Goal: Check status

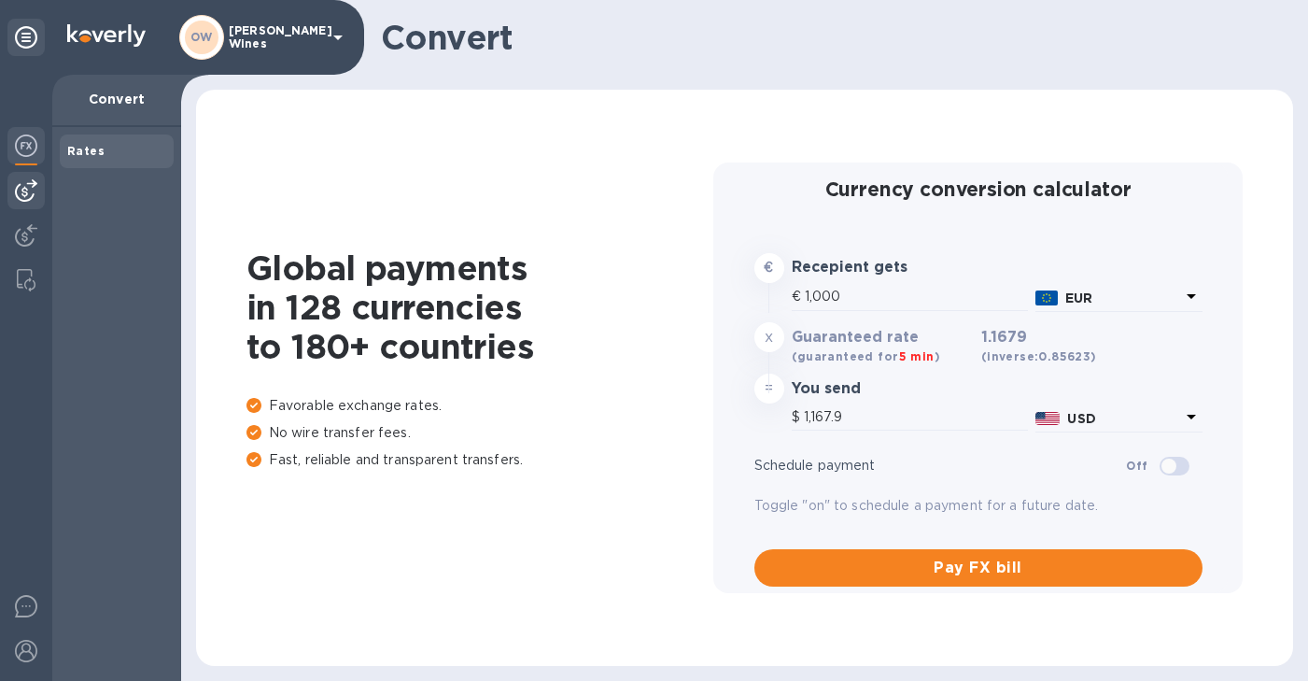
click at [27, 205] on div at bounding box center [25, 190] width 37 height 37
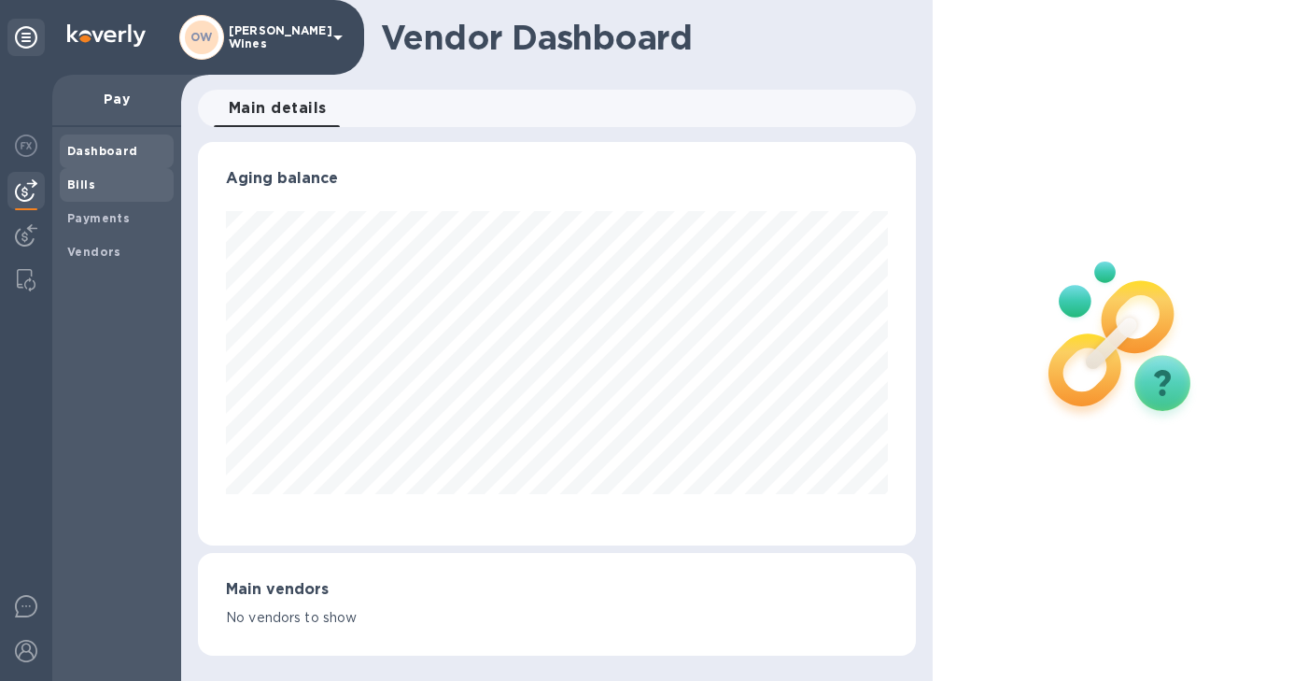
scroll to position [403, 711]
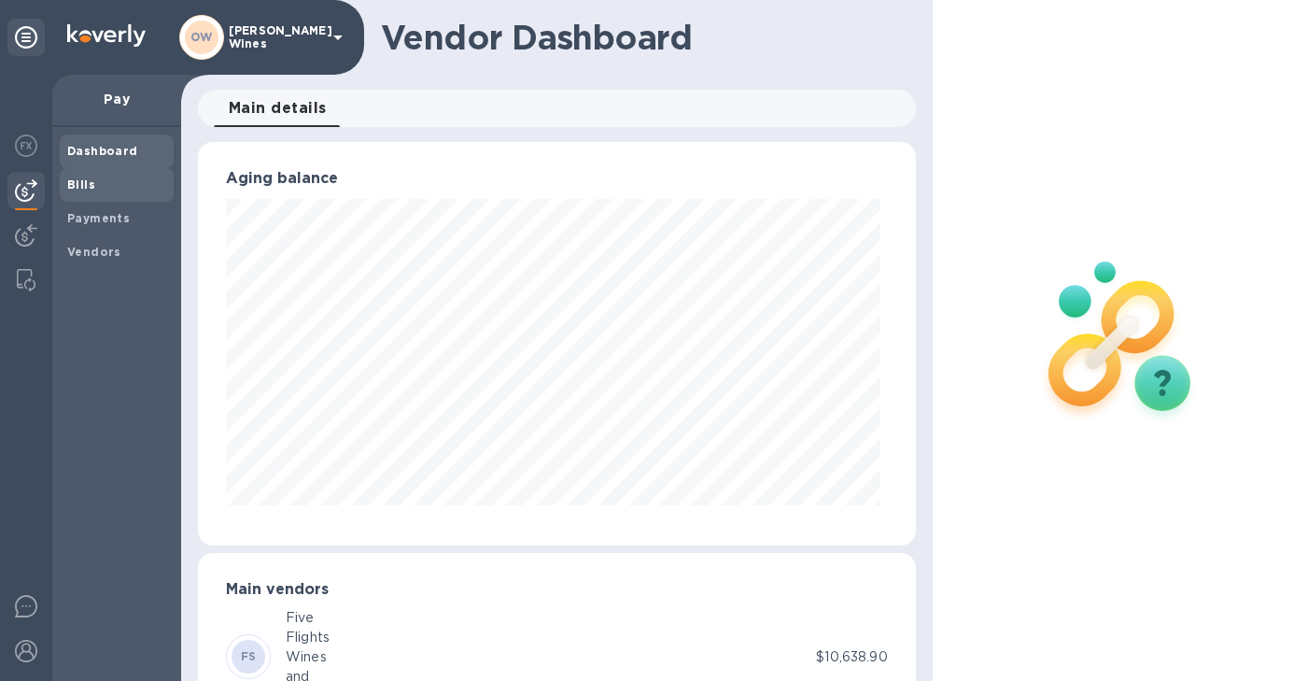
click at [84, 187] on b "Bills" at bounding box center [81, 184] width 28 height 14
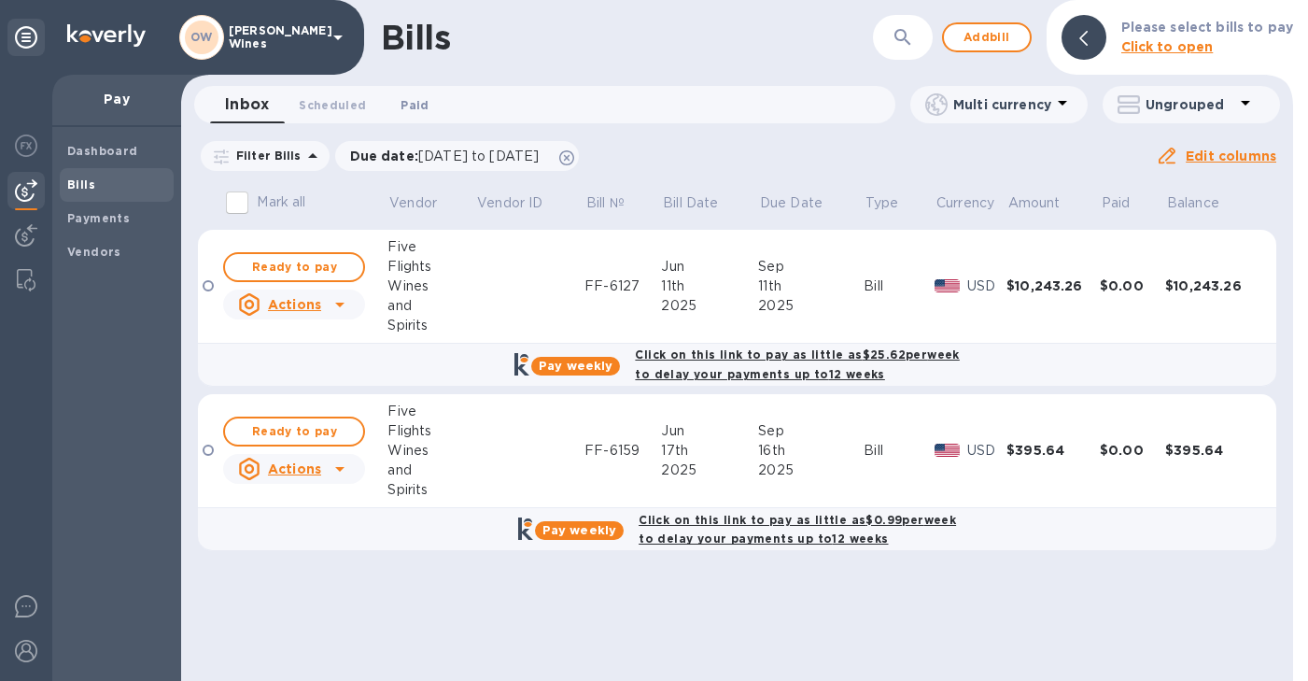
click at [408, 106] on span "Paid 0" at bounding box center [415, 105] width 28 height 20
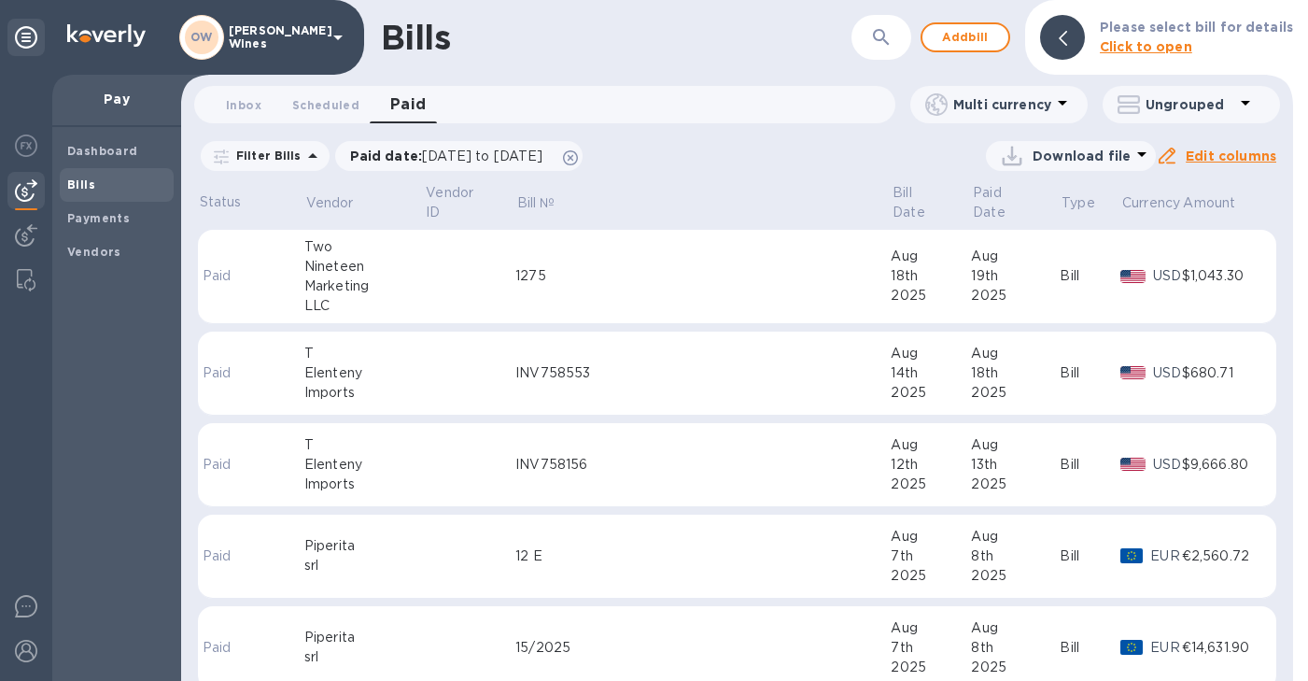
click at [348, 474] on div "Imports" at bounding box center [364, 484] width 120 height 20
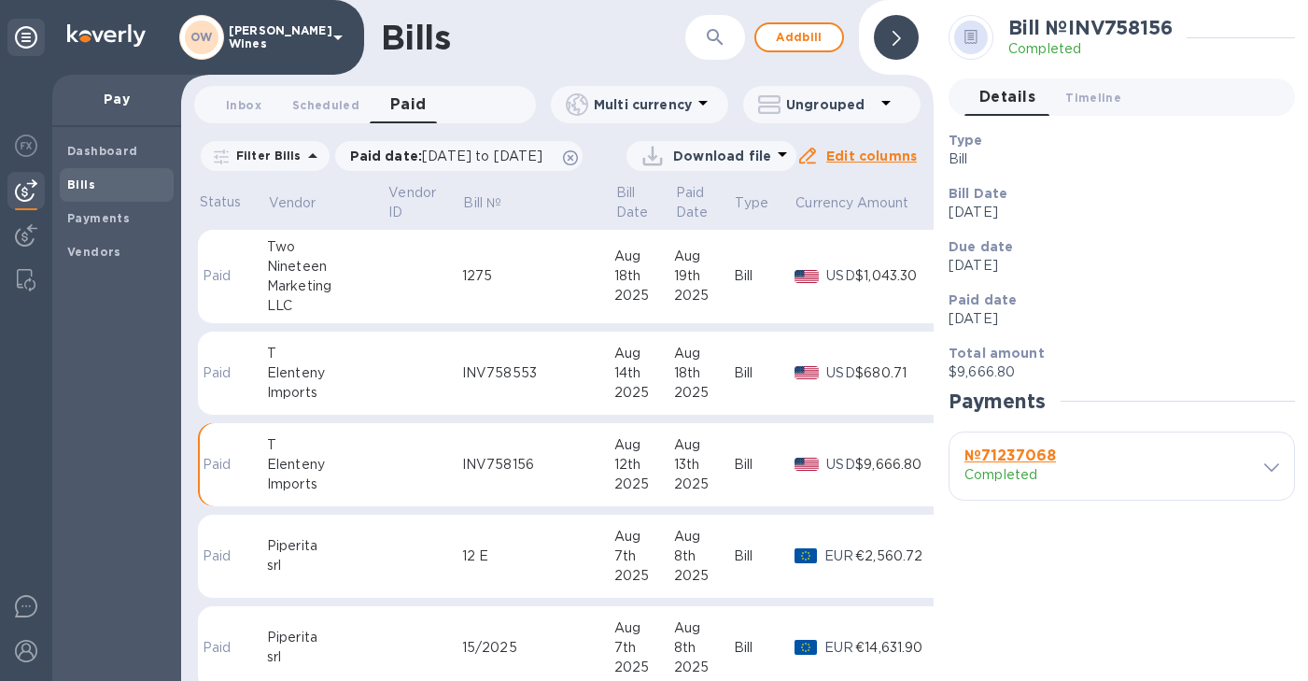
click at [1025, 456] on b "№ 71237068" at bounding box center [1011, 455] width 92 height 18
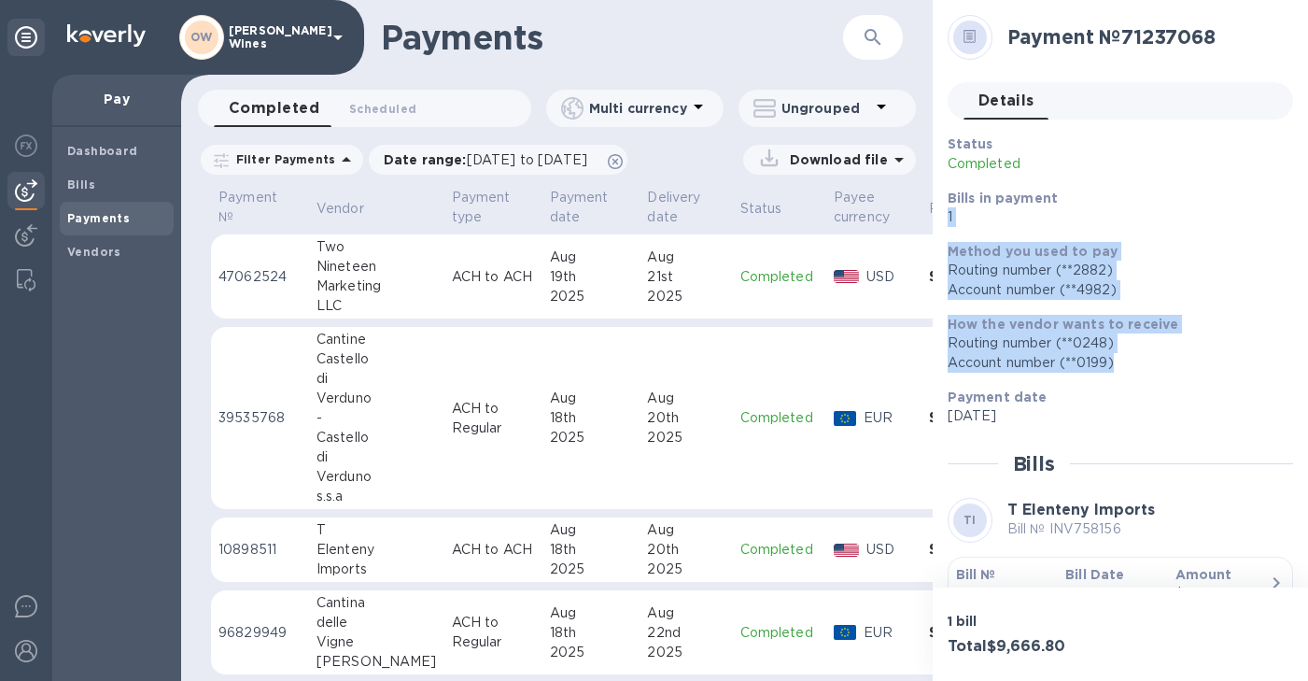
drag, startPoint x: 1299, startPoint y: 198, endPoint x: 1291, endPoint y: 353, distance: 155.3
click at [1291, 353] on div "Payment № 71237068 Details 0 Status Completed Bills in payment 1 Method you use…" at bounding box center [1120, 293] width 375 height 587
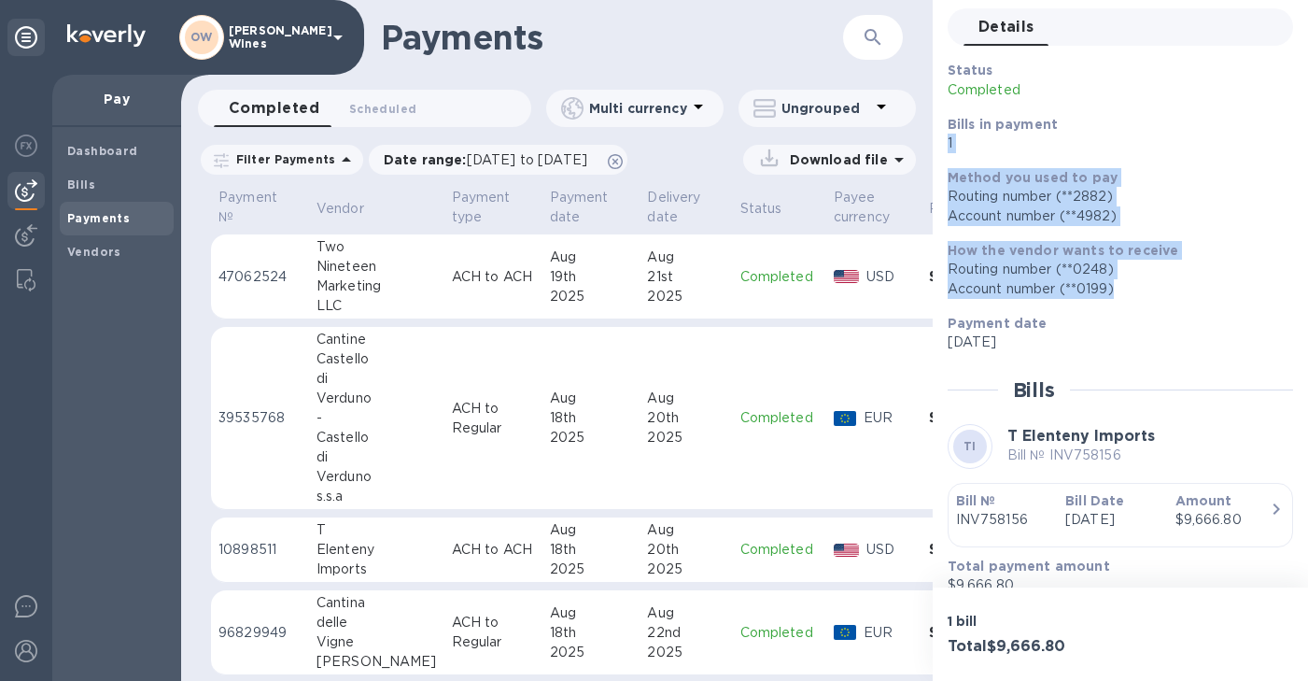
scroll to position [117, 0]
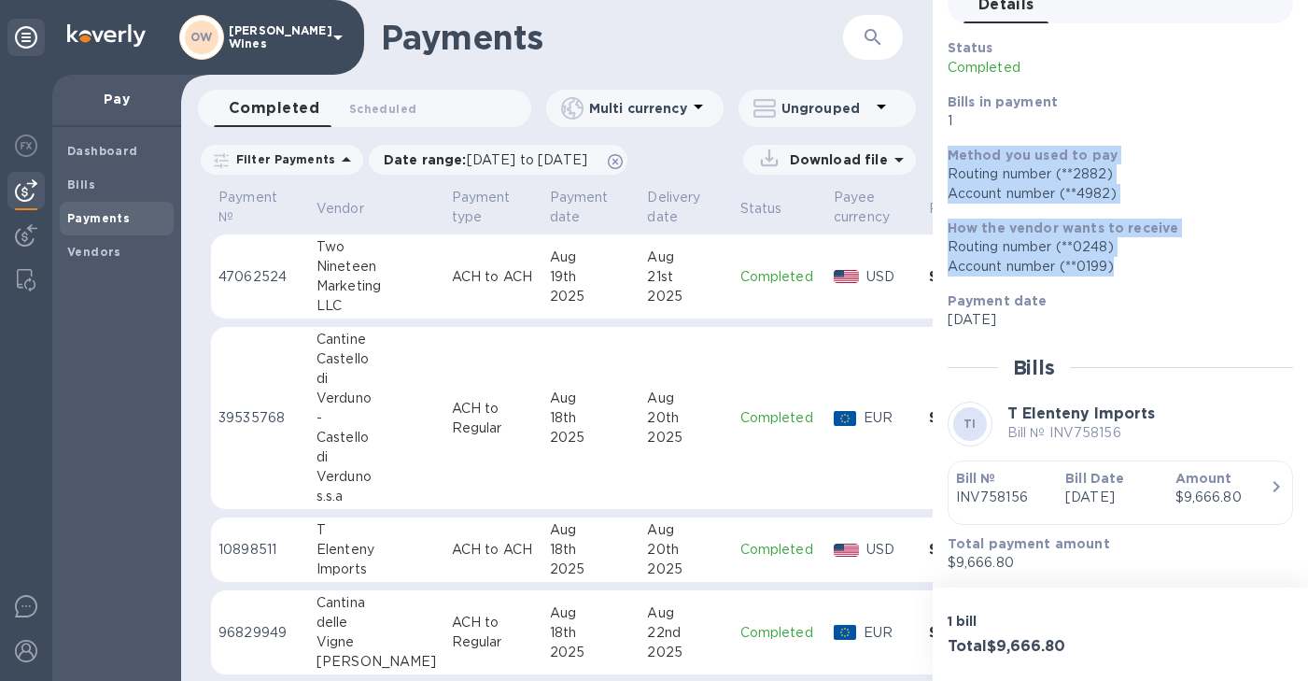
drag, startPoint x: 1298, startPoint y: 258, endPoint x: 1294, endPoint y: 106, distance: 152.3
click at [1294, 106] on div "Payment № 71237068 Details 0 Status Completed Bills in payment 1 Method you use…" at bounding box center [1120, 293] width 375 height 587
drag, startPoint x: 1298, startPoint y: 287, endPoint x: 1298, endPoint y: 222, distance: 64.4
click at [1298, 222] on div "Payment № 71237068 Details 0 Status Completed Bills in payment 1 Method you use…" at bounding box center [1120, 293] width 375 height 587
